Goal: Share content: Share content

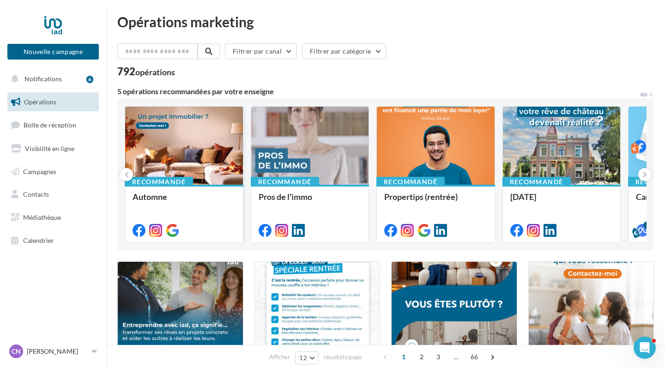
click at [192, 183] on div "Recommandé" at bounding box center [159, 182] width 68 height 10
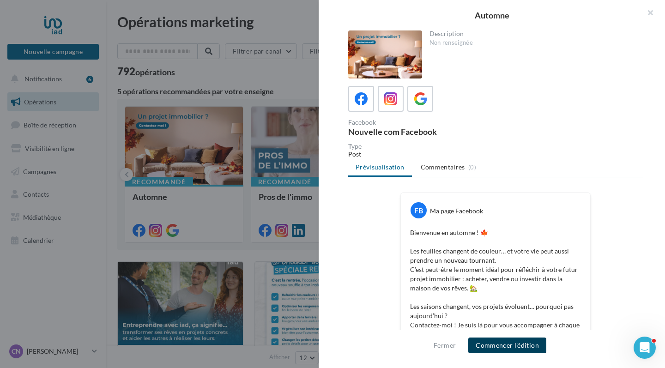
click at [482, 248] on button "Commencer l'édition" at bounding box center [507, 346] width 78 height 16
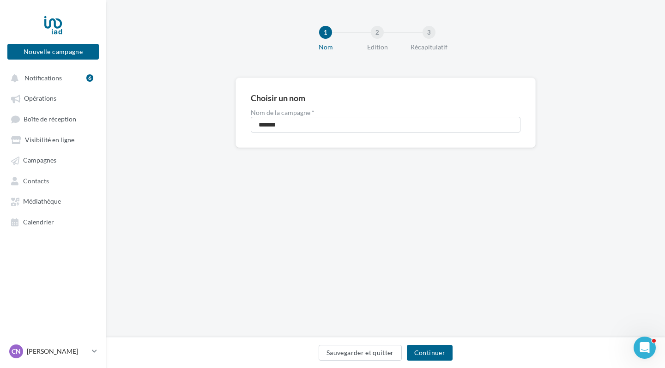
click at [436, 368] on div "Sauvegarder et quitter Continuer" at bounding box center [385, 352] width 559 height 31
click at [433, 355] on button "Continuer" at bounding box center [430, 353] width 46 height 16
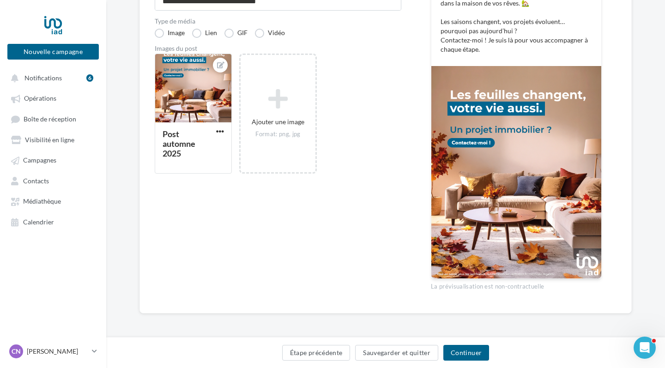
scroll to position [209, 0]
click at [454, 353] on button "Continuer" at bounding box center [466, 353] width 46 height 16
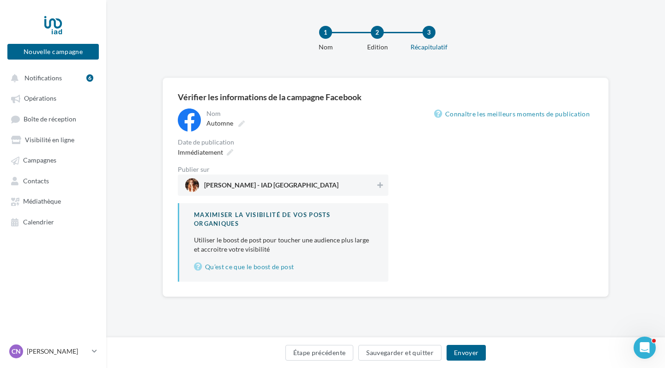
click at [314, 179] on span "[PERSON_NAME] - IAD [GEOGRAPHIC_DATA]" at bounding box center [280, 185] width 190 height 14
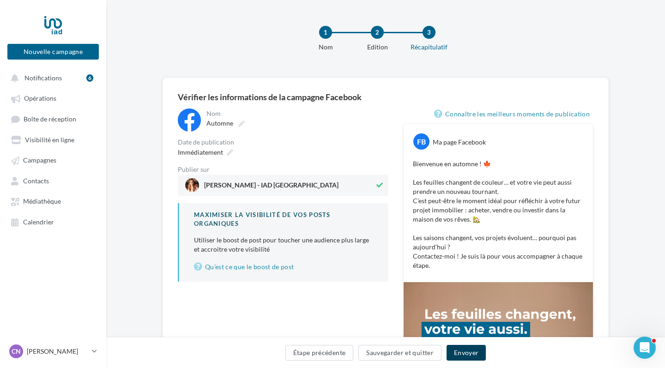
click at [460, 352] on button "Envoyer" at bounding box center [466, 353] width 39 height 16
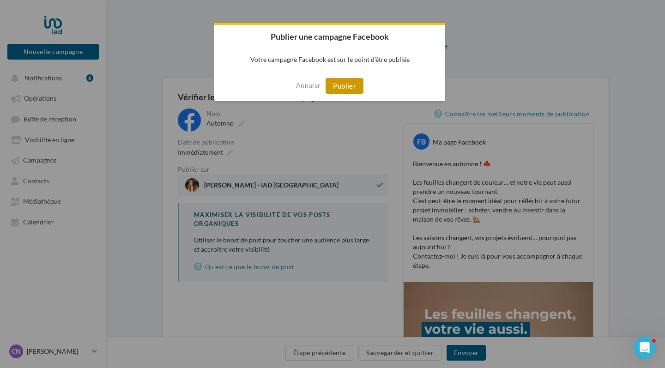
click at [347, 82] on button "Publier" at bounding box center [345, 86] width 38 height 16
